Goal: Navigation & Orientation: Find specific page/section

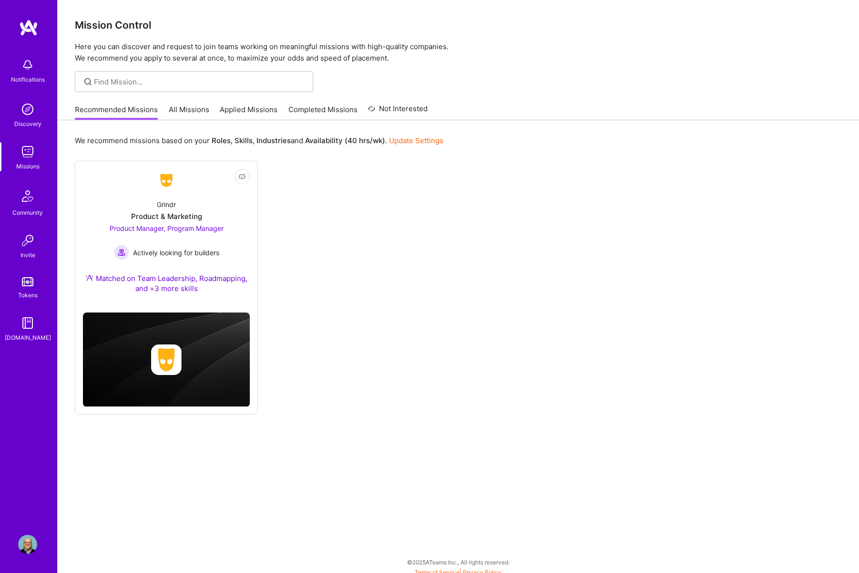
click at [185, 109] on link "All Missions" at bounding box center [189, 112] width 41 height 16
